Goal: Information Seeking & Learning: Check status

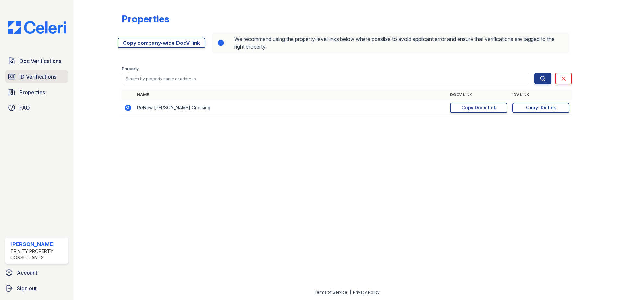
drag, startPoint x: 33, startPoint y: 75, endPoint x: 161, endPoint y: 57, distance: 128.8
click at [33, 75] on span "ID Verifications" at bounding box center [37, 77] width 37 height 8
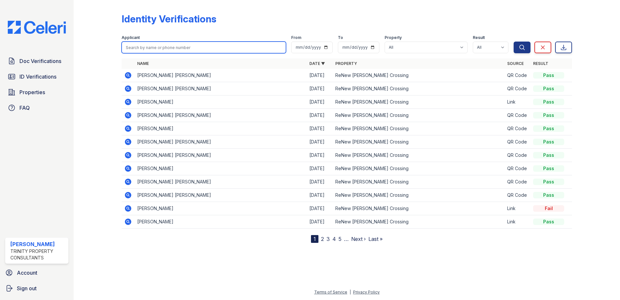
click at [164, 48] on input "search" at bounding box center [204, 48] width 164 height 12
type input "cammack"
click at [514, 42] on button "Search" at bounding box center [522, 48] width 17 height 12
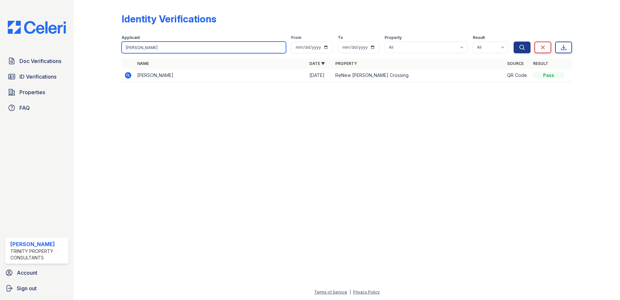
drag, startPoint x: 144, startPoint y: 47, endPoint x: 90, endPoint y: 51, distance: 54.0
click at [90, 51] on div "Identity Verifications Filter Applicant cammack From To Property All ReNew Howa…" at bounding box center [347, 49] width 526 height 99
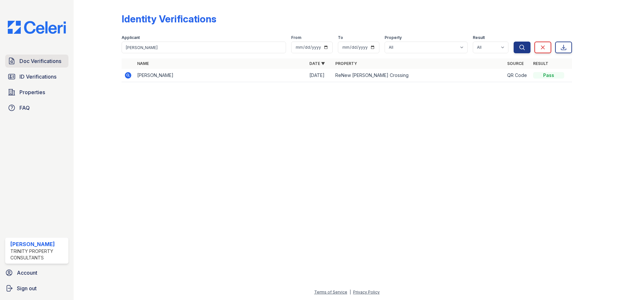
drag, startPoint x: 54, startPoint y: 62, endPoint x: 61, endPoint y: 61, distance: 6.2
click at [54, 62] on span "Doc Verifications" at bounding box center [40, 61] width 42 height 8
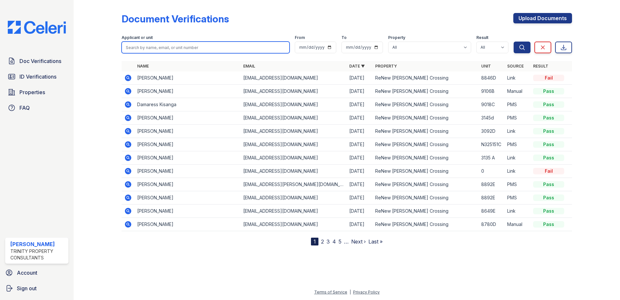
click at [160, 50] on input "search" at bounding box center [206, 48] width 168 height 12
paste input "cammack"
type input "cammack"
click at [514, 42] on button "Search" at bounding box center [522, 48] width 17 height 12
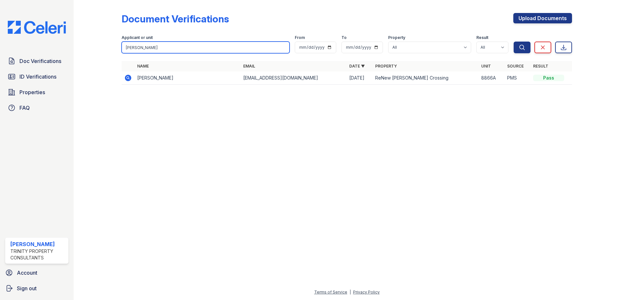
drag, startPoint x: 153, startPoint y: 49, endPoint x: 100, endPoint y: 49, distance: 53.2
click at [100, 49] on div "Document Verifications Upload Documents Filter Applicant or unit cammack From T…" at bounding box center [347, 50] width 526 height 101
paste input "Kisanga"
type input "Kisanga"
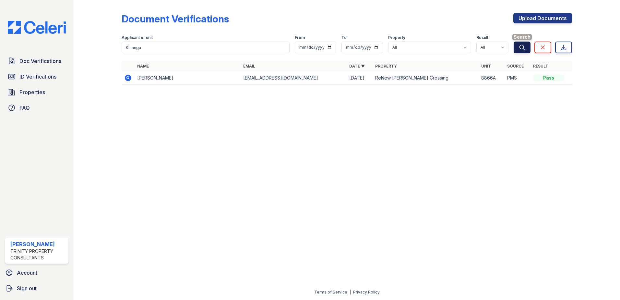
click at [519, 47] on icon "submit" at bounding box center [522, 47] width 6 height 6
click at [129, 76] on icon at bounding box center [128, 78] width 6 height 6
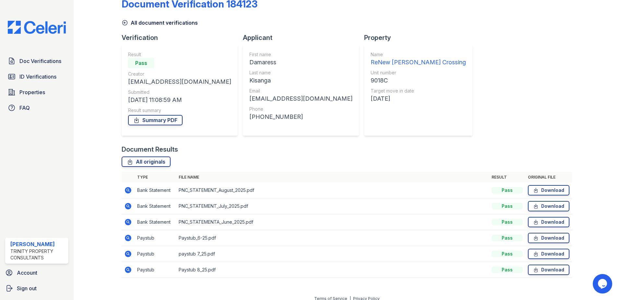
scroll to position [21, 0]
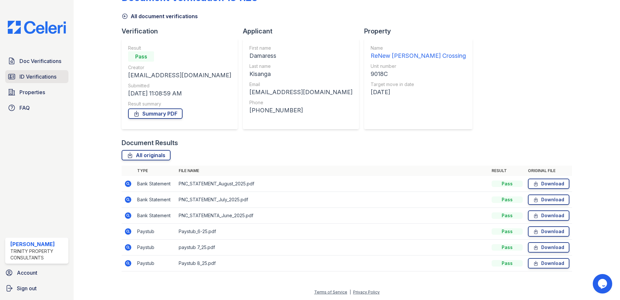
click at [25, 75] on span "ID Verifications" at bounding box center [37, 77] width 37 height 8
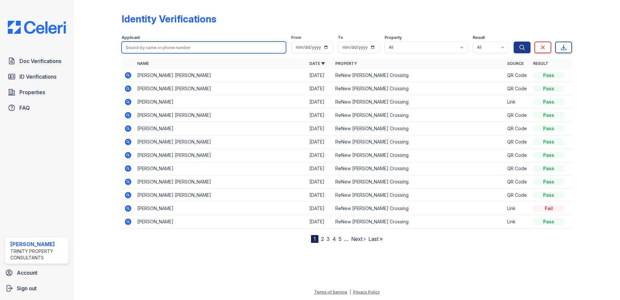
click at [152, 46] on input "search" at bounding box center [204, 48] width 164 height 12
paste input "Kisanga"
type input "Kisanga"
click at [514, 42] on button "Search" at bounding box center [522, 48] width 17 height 12
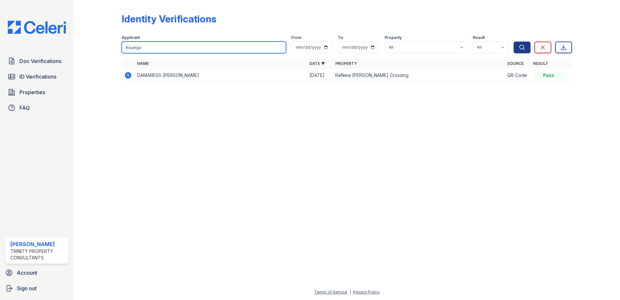
drag, startPoint x: 145, startPoint y: 47, endPoint x: 106, endPoint y: 57, distance: 40.8
click at [106, 57] on div "Identity Verifications Filter Applicant Kisanga From To Property All ReNew Howa…" at bounding box center [347, 49] width 526 height 99
paste input "Beatty"
type input "Beatty"
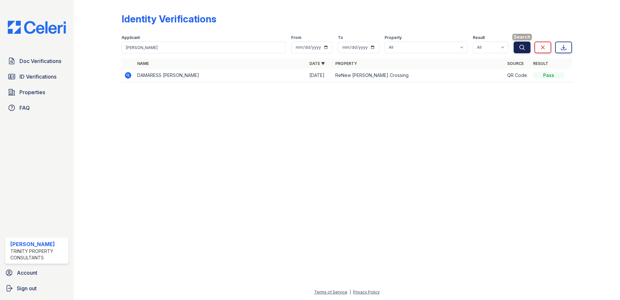
click at [520, 51] on button "Search" at bounding box center [522, 48] width 17 height 12
click at [32, 77] on span "ID Verifications" at bounding box center [37, 77] width 37 height 8
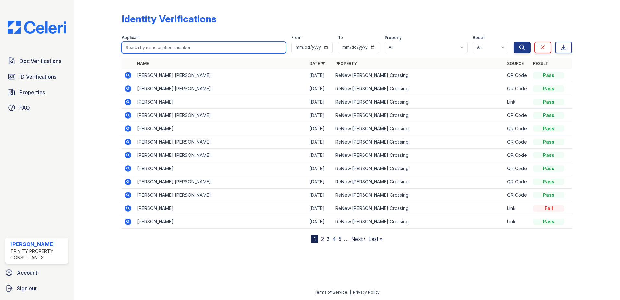
click at [137, 48] on input "search" at bounding box center [204, 48] width 164 height 12
paste input "Beatty"
type input "Beatty"
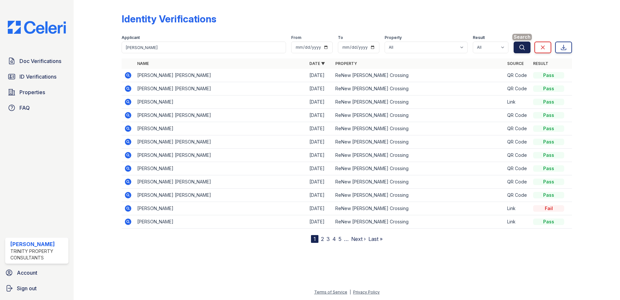
click at [526, 46] on button "Search" at bounding box center [522, 48] width 17 height 12
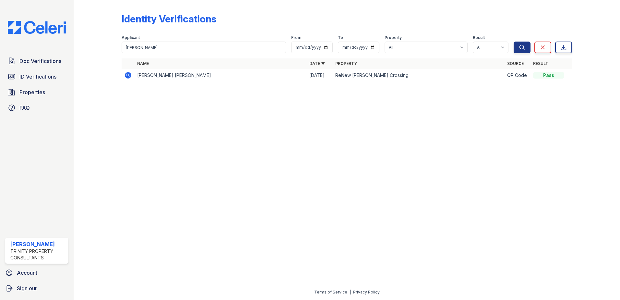
click at [127, 78] on icon at bounding box center [128, 75] width 8 height 8
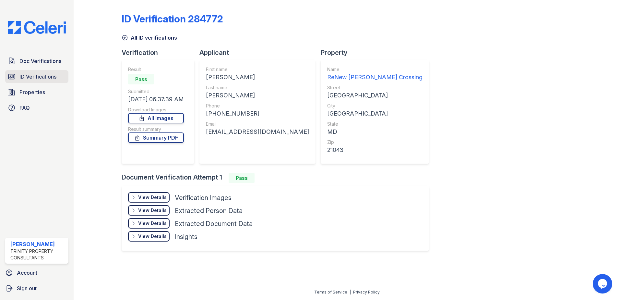
click at [48, 74] on span "ID Verifications" at bounding box center [37, 77] width 37 height 8
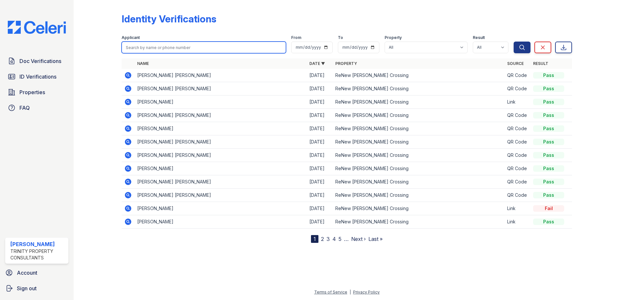
click at [135, 48] on input "search" at bounding box center [204, 48] width 164 height 12
paste input "[PERSON_NAME]"
type input "[PERSON_NAME]"
click at [514, 42] on button "Search" at bounding box center [522, 48] width 17 height 12
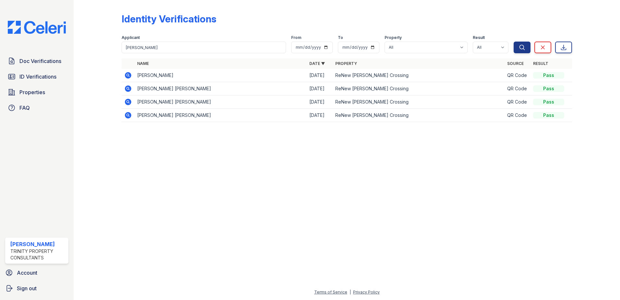
click at [128, 90] on icon at bounding box center [128, 88] width 6 height 6
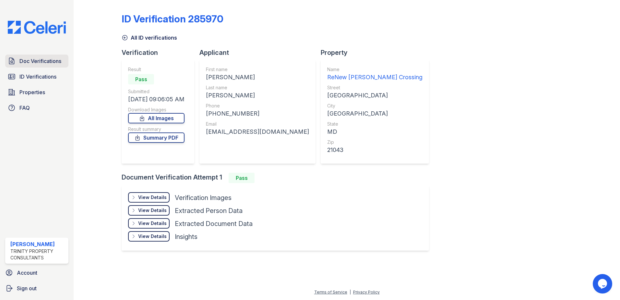
click at [35, 65] on span "Doc Verifications" at bounding box center [40, 61] width 42 height 8
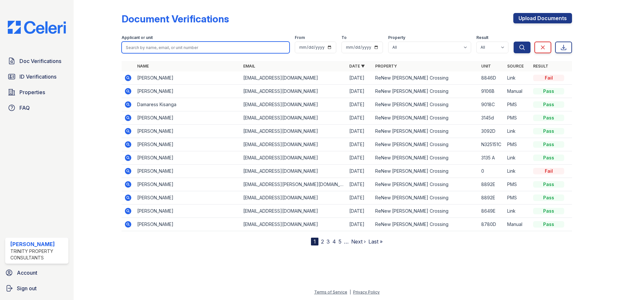
click at [184, 46] on input "search" at bounding box center [206, 48] width 168 height 12
paste input "Russell"
type input "Russell"
click at [514, 42] on button "Search" at bounding box center [522, 48] width 17 height 12
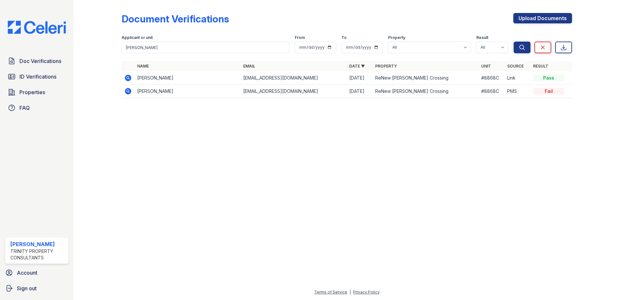
click at [133, 79] on td at bounding box center [128, 77] width 13 height 13
click at [130, 78] on icon at bounding box center [128, 78] width 6 height 6
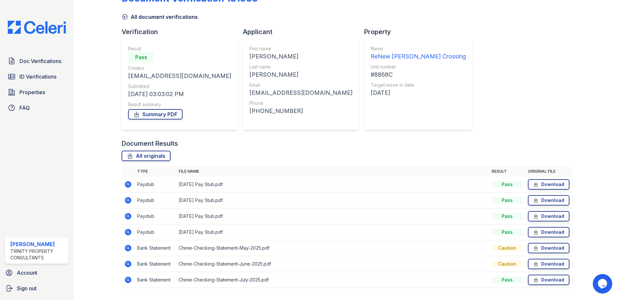
scroll to position [37, 0]
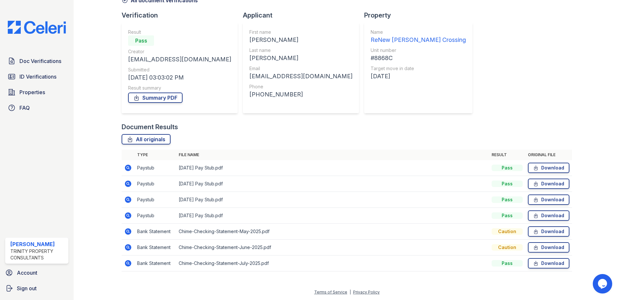
click at [127, 233] on icon at bounding box center [128, 231] width 6 height 6
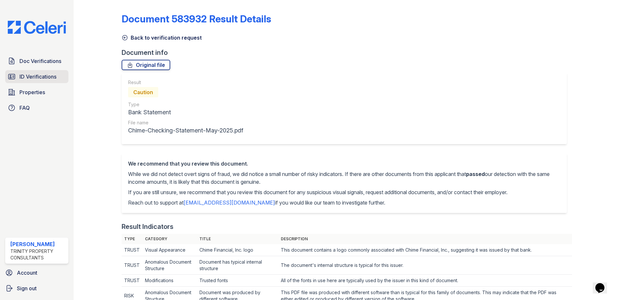
click at [39, 78] on span "ID Verifications" at bounding box center [37, 77] width 37 height 8
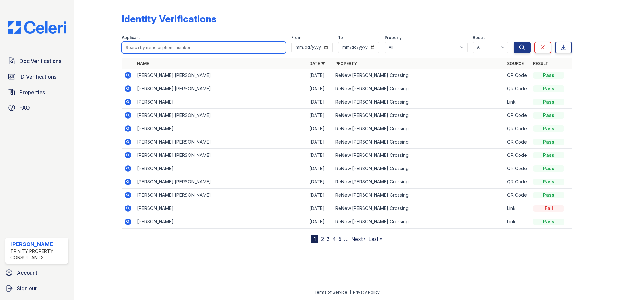
click at [182, 47] on input "search" at bounding box center [204, 48] width 164 height 12
paste input "Delahunt"
type input "Delahunt"
click at [514, 42] on button "Search" at bounding box center [522, 48] width 17 height 12
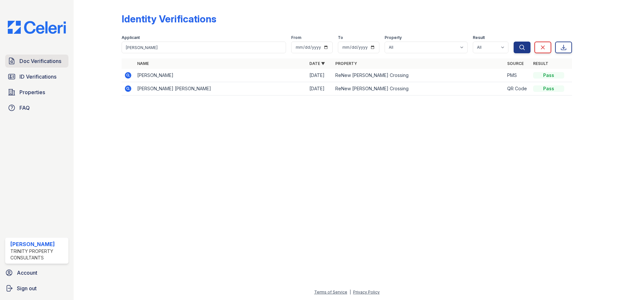
click at [42, 67] on link "Doc Verifications" at bounding box center [36, 60] width 63 height 13
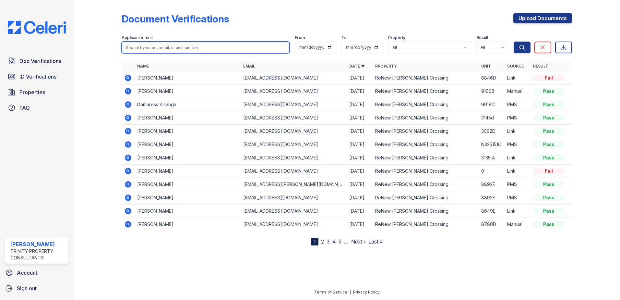
click at [143, 50] on input "search" at bounding box center [206, 48] width 168 height 12
paste input "Delahunt"
type input "Delahunt"
click at [514, 42] on button "Search" at bounding box center [522, 48] width 17 height 12
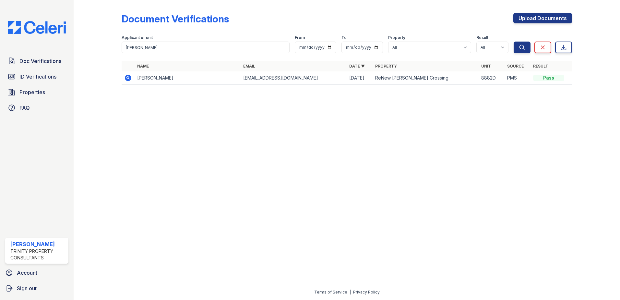
click at [129, 80] on icon at bounding box center [128, 78] width 6 height 6
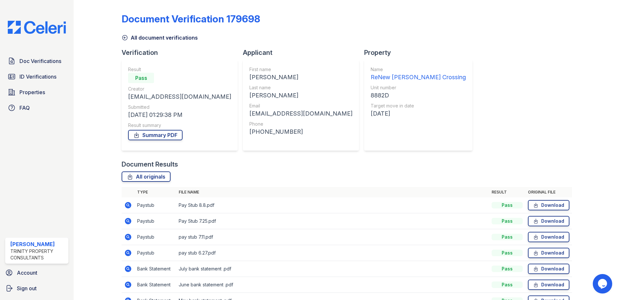
drag, startPoint x: 43, startPoint y: 61, endPoint x: 132, endPoint y: 60, distance: 89.2
click at [43, 61] on span "Doc Verifications" at bounding box center [40, 61] width 42 height 8
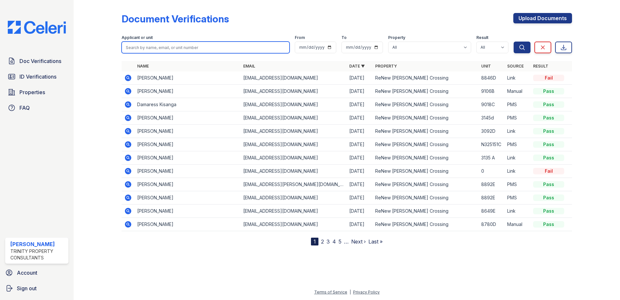
click at [160, 44] on input "search" at bounding box center [206, 48] width 168 height 12
paste input "Alimeyawu"
type input "Alimeyawu"
click at [514, 42] on button "Search" at bounding box center [522, 48] width 17 height 12
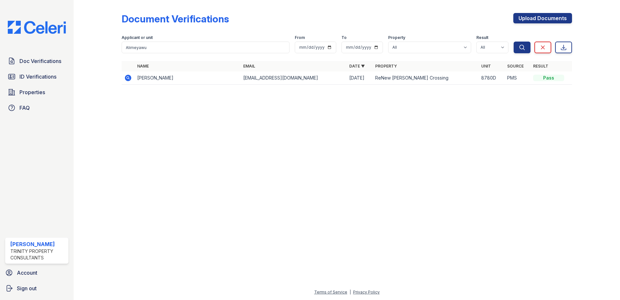
click at [130, 76] on icon at bounding box center [128, 78] width 6 height 6
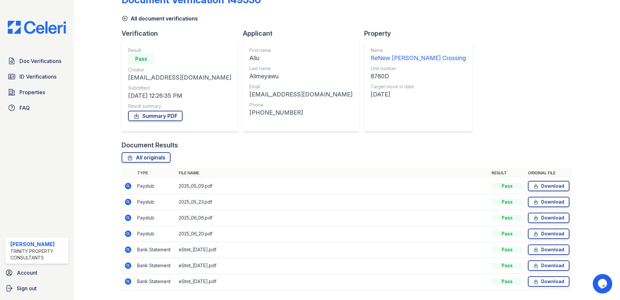
scroll to position [37, 0]
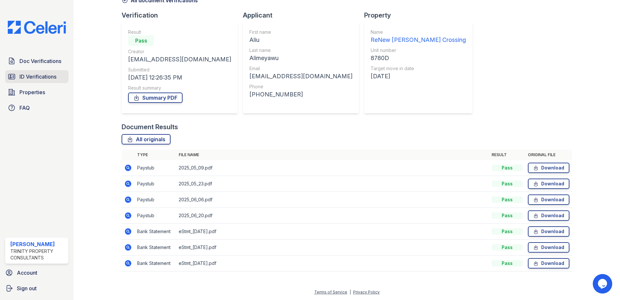
click at [50, 76] on span "ID Verifications" at bounding box center [37, 77] width 37 height 8
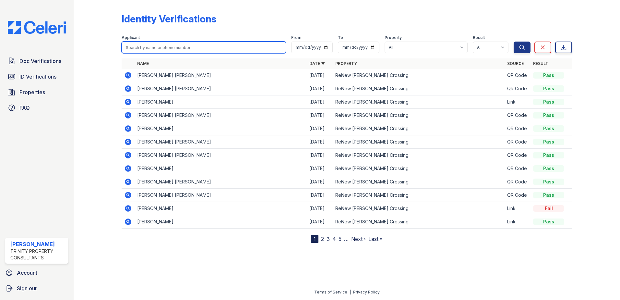
click at [158, 48] on input "search" at bounding box center [204, 48] width 164 height 12
paste input "Alimeyawu"
type input "Alimeyawu"
click at [514, 42] on button "Search" at bounding box center [522, 48] width 17 height 12
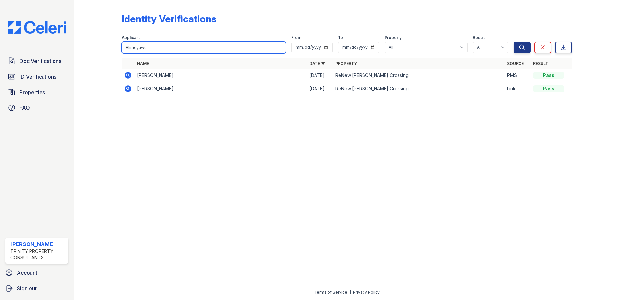
drag, startPoint x: 153, startPoint y: 49, endPoint x: 96, endPoint y: 52, distance: 56.5
click at [96, 52] on div "Identity Verifications Filter Applicant Alimeyawu From To Property All ReNew [P…" at bounding box center [347, 56] width 526 height 112
paste input "Kisanga"
type input "Kisanga"
click at [514, 42] on button "Search" at bounding box center [522, 48] width 17 height 12
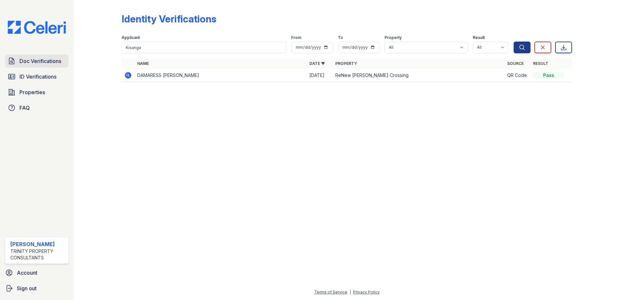
click at [48, 61] on span "Doc Verifications" at bounding box center [40, 61] width 42 height 8
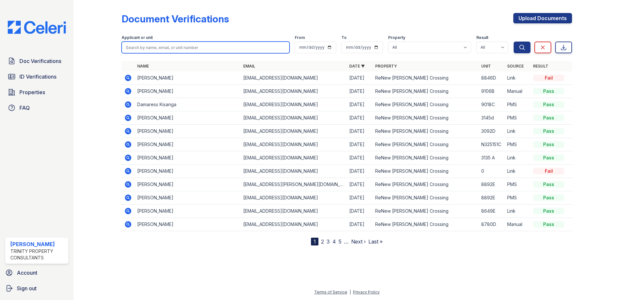
click at [170, 48] on input "search" at bounding box center [206, 48] width 168 height 12
paste input "Kisanga"
type input "Kisanga"
click at [514, 42] on button "Search" at bounding box center [522, 48] width 17 height 12
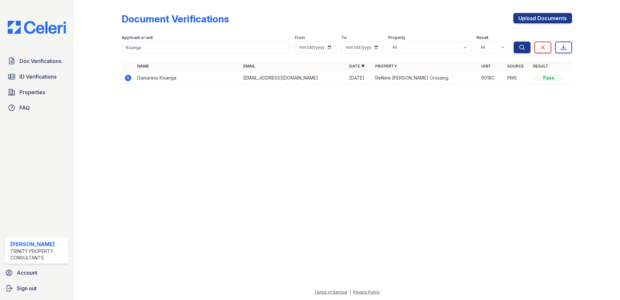
click at [125, 79] on icon at bounding box center [128, 78] width 8 height 8
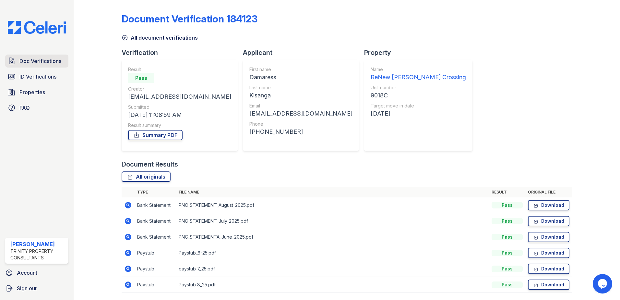
click at [49, 61] on span "Doc Verifications" at bounding box center [40, 61] width 42 height 8
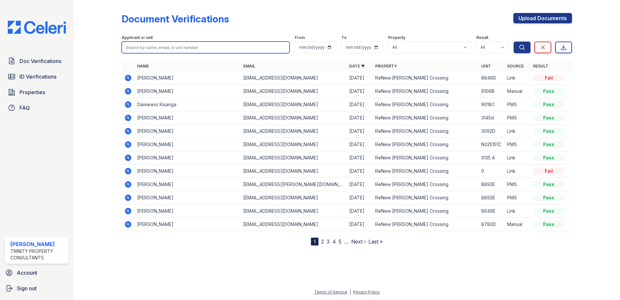
click at [146, 45] on input "search" at bounding box center [206, 48] width 168 height 12
paste input "Reider,"
type input "Reider"
click at [514, 42] on button "Search" at bounding box center [522, 48] width 17 height 12
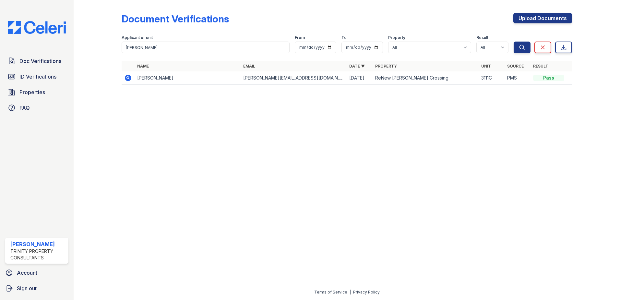
click at [130, 78] on icon at bounding box center [128, 78] width 6 height 6
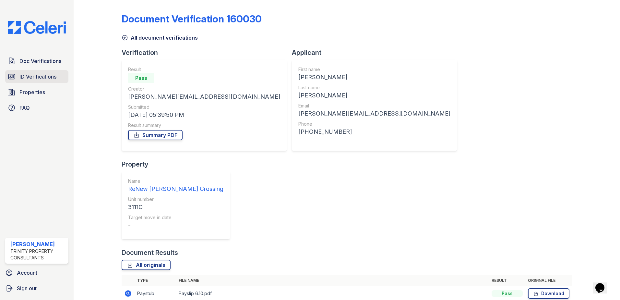
drag, startPoint x: 37, startPoint y: 78, endPoint x: 46, endPoint y: 76, distance: 8.6
click at [37, 78] on span "ID Verifications" at bounding box center [37, 77] width 37 height 8
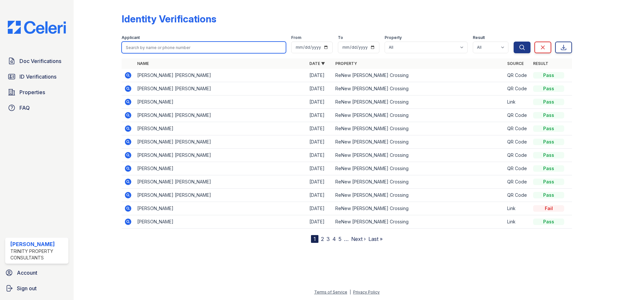
click at [152, 44] on input "search" at bounding box center [204, 48] width 164 height 12
paste input "Reider,"
type input "Reider"
click at [514, 42] on button "Search" at bounding box center [522, 48] width 17 height 12
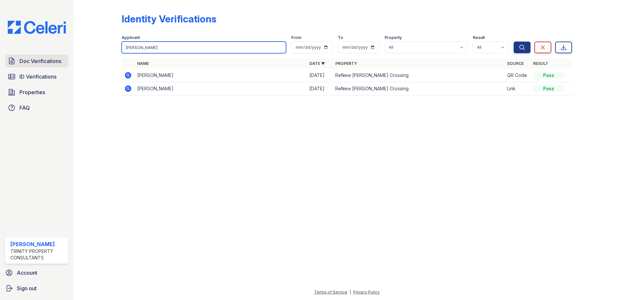
drag, startPoint x: 177, startPoint y: 46, endPoint x: 31, endPoint y: 58, distance: 146.4
click at [31, 58] on div "Doc Verifications ID Verifications Properties FAQ Candis Charles Trinity Proper…" at bounding box center [310, 150] width 620 height 300
paste input "Sakaci"
type input "Sakaci"
click at [514, 42] on button "Search" at bounding box center [522, 48] width 17 height 12
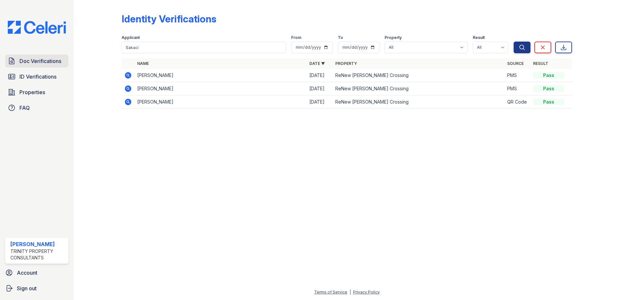
click at [43, 63] on span "Doc Verifications" at bounding box center [40, 61] width 42 height 8
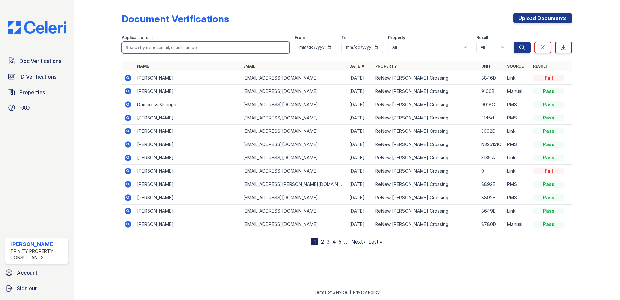
drag, startPoint x: 134, startPoint y: 53, endPoint x: 165, endPoint y: 49, distance: 31.7
click at [165, 49] on input "search" at bounding box center [206, 48] width 168 height 12
paste input "Sakaci"
type input "Sakaci"
click at [514, 42] on button "Search" at bounding box center [522, 48] width 17 height 12
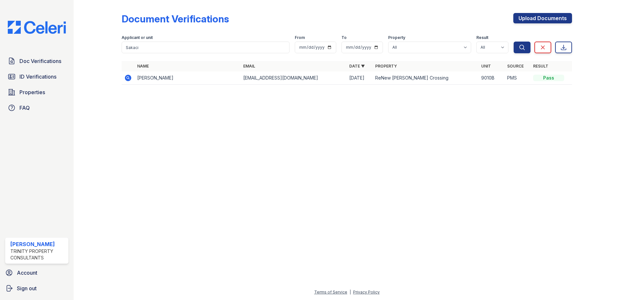
click at [130, 78] on icon at bounding box center [128, 78] width 6 height 6
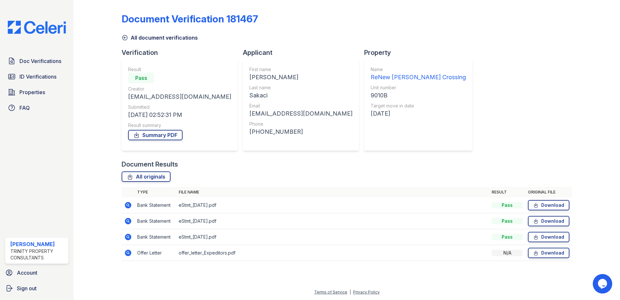
click at [128, 252] on icon at bounding box center [128, 252] width 2 height 2
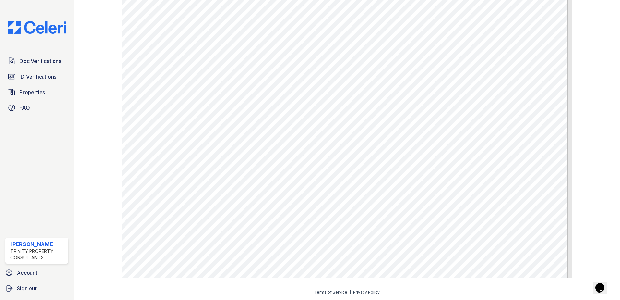
scroll to position [8, 0]
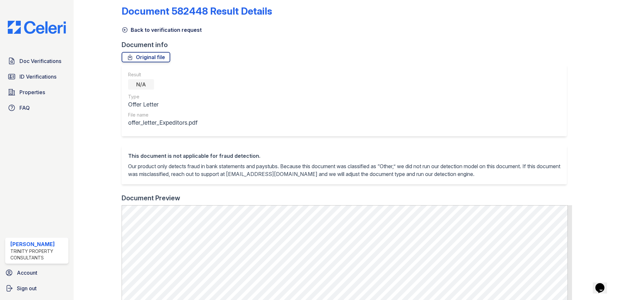
drag, startPoint x: 124, startPoint y: 27, endPoint x: 147, endPoint y: 39, distance: 25.4
click at [124, 28] on icon at bounding box center [125, 30] width 5 height 5
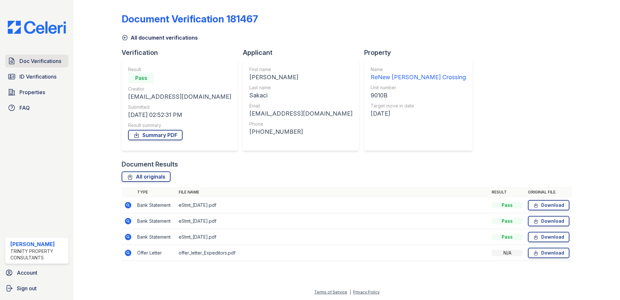
click at [39, 63] on span "Doc Verifications" at bounding box center [40, 61] width 42 height 8
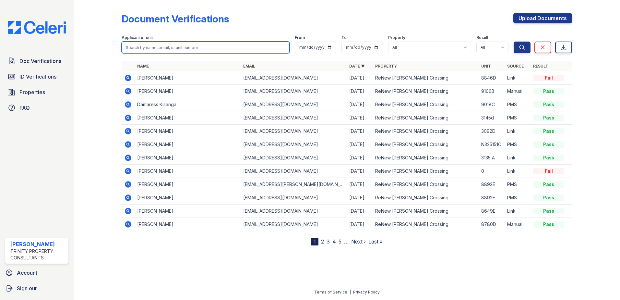
click at [134, 44] on input "search" at bounding box center [206, 48] width 168 height 12
paste input "Morisette"
type input "Morisette"
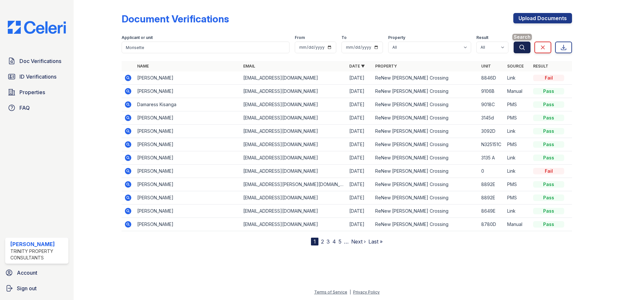
click at [514, 44] on button "Search" at bounding box center [522, 48] width 17 height 12
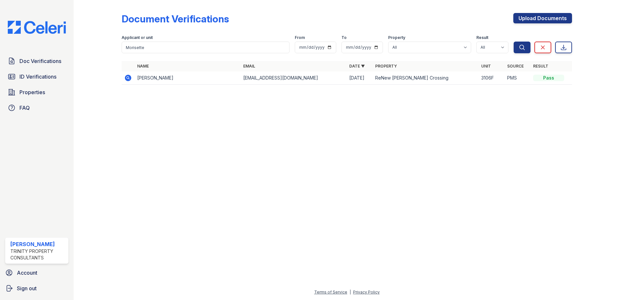
click at [130, 79] on icon at bounding box center [128, 78] width 6 height 6
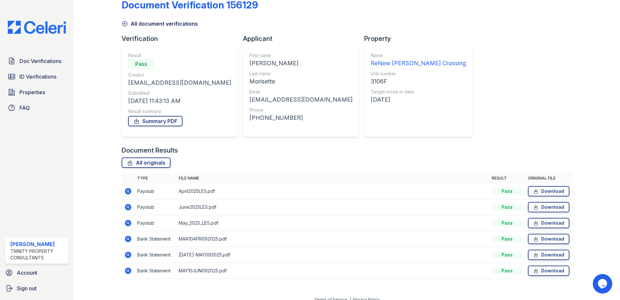
scroll to position [21, 0]
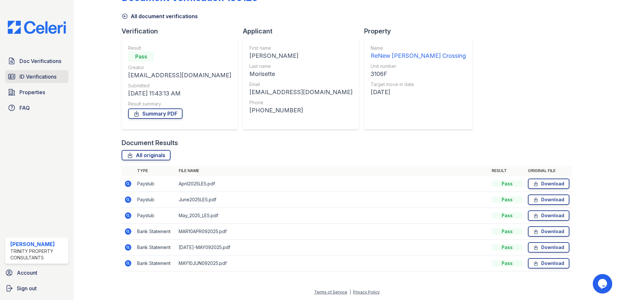
click at [39, 78] on span "ID Verifications" at bounding box center [37, 77] width 37 height 8
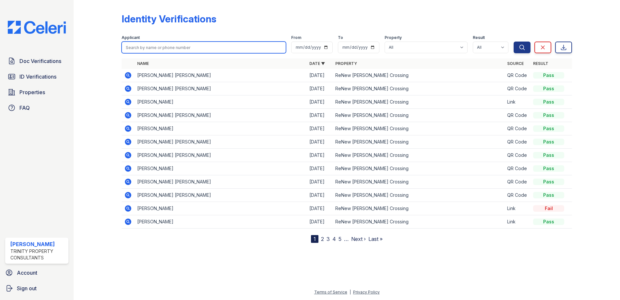
click at [156, 51] on input "search" at bounding box center [204, 48] width 164 height 12
paste input "Morisette"
type input "Morisette"
click at [514, 42] on button "Search" at bounding box center [522, 48] width 17 height 12
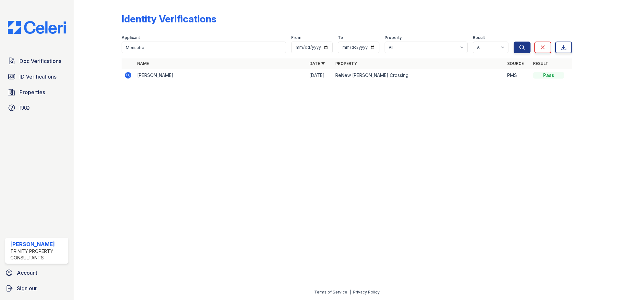
click at [129, 73] on icon at bounding box center [128, 75] width 6 height 6
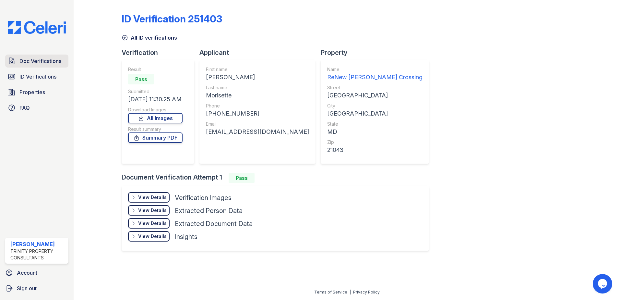
click at [32, 65] on span "Doc Verifications" at bounding box center [40, 61] width 42 height 8
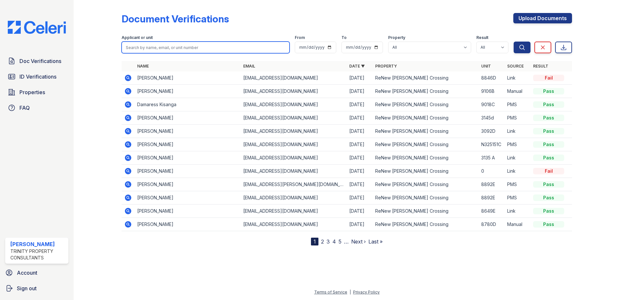
click at [156, 48] on input "search" at bounding box center [206, 48] width 168 height 12
paste input "Morisette"
type input "Morisette"
click at [514, 42] on button "Search" at bounding box center [522, 48] width 17 height 12
